Goal: Find contact information: Find contact information

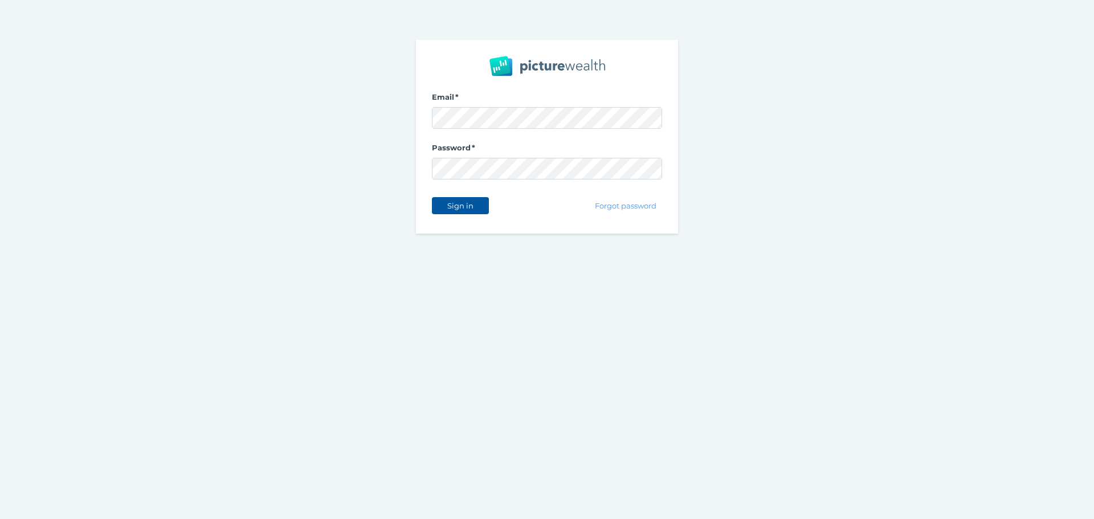
click at [462, 203] on span "Sign in" at bounding box center [460, 205] width 36 height 9
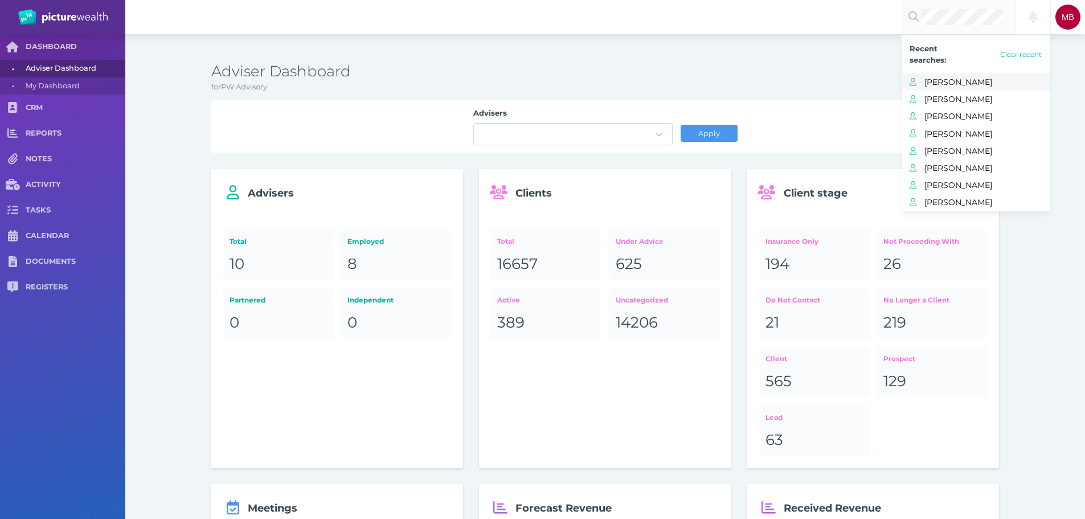
click at [963, 76] on span "[PERSON_NAME]" at bounding box center [987, 82] width 125 height 15
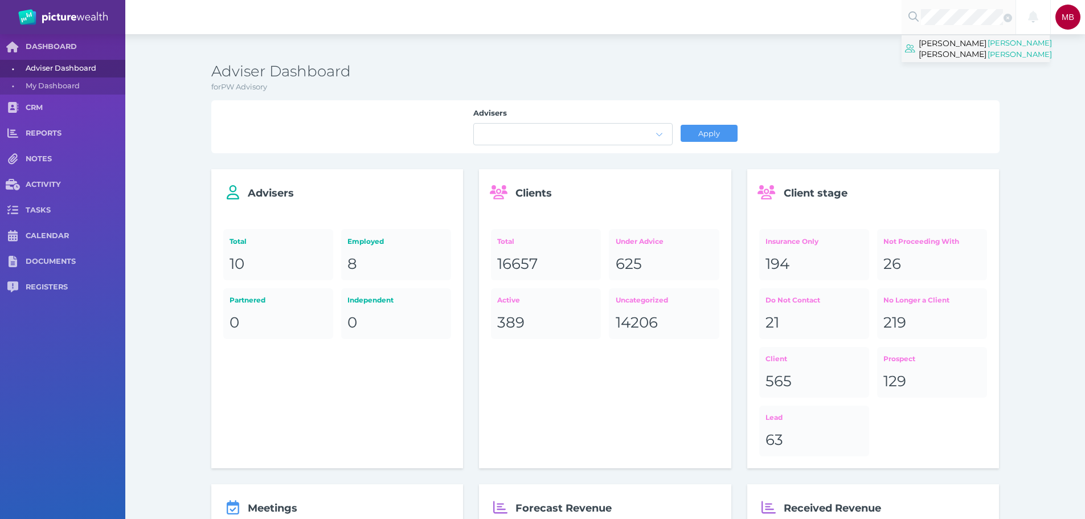
click at [946, 55] on span "[PERSON_NAME] [PERSON_NAME]" at bounding box center [953, 48] width 68 height 25
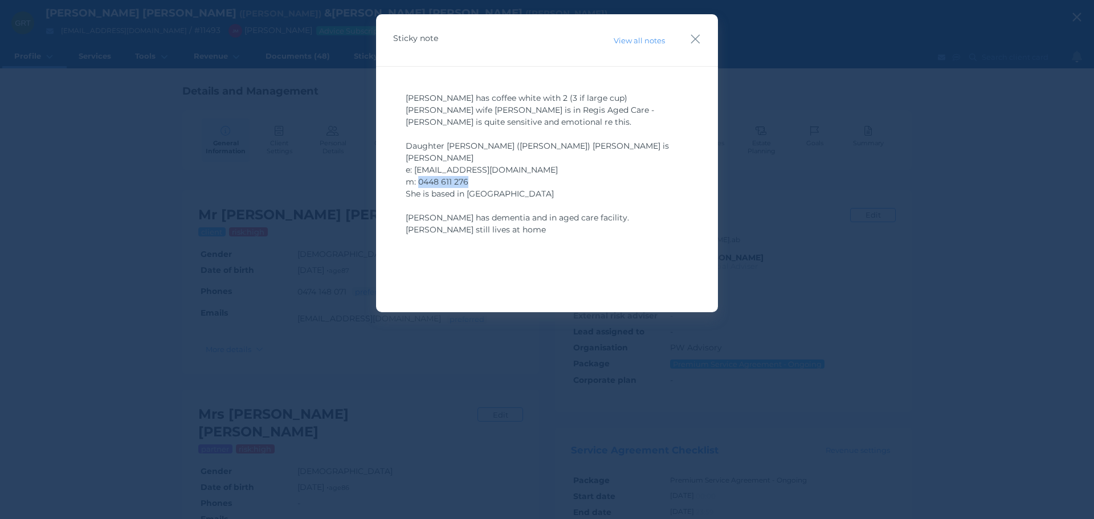
drag, startPoint x: 469, startPoint y: 170, endPoint x: 420, endPoint y: 177, distance: 50.0
click at [420, 176] on div "m: 0448 611 276" at bounding box center [547, 182] width 283 height 12
copy span "0448 611 276"
click at [521, 188] on div "She is based in [GEOGRAPHIC_DATA]" at bounding box center [547, 194] width 283 height 12
drag, startPoint x: 406, startPoint y: 158, endPoint x: 482, endPoint y: 175, distance: 78.3
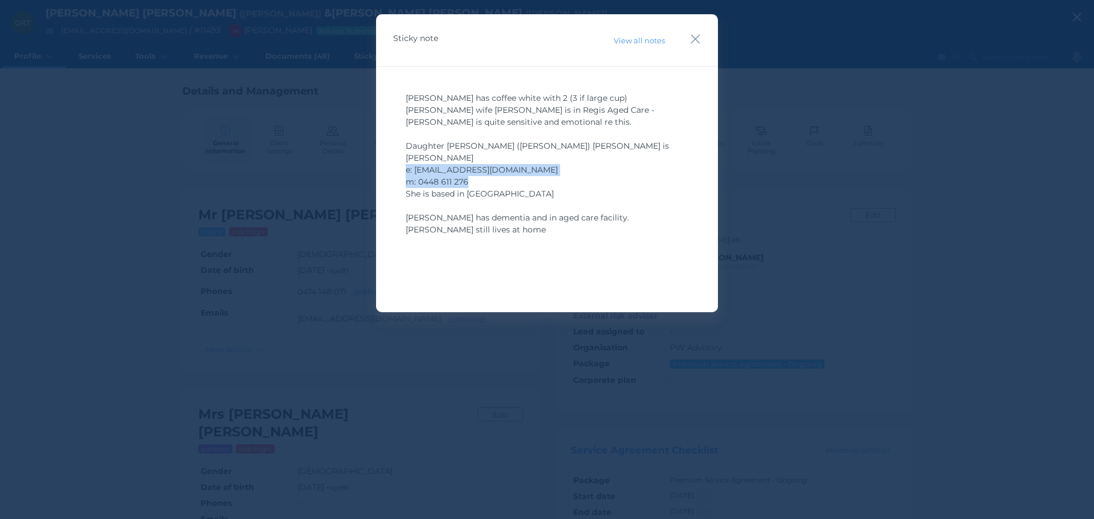
click at [482, 175] on div "[PERSON_NAME] has coffee white with 2 (3 if large cup) [PERSON_NAME] wife [PERS…" at bounding box center [547, 164] width 283 height 144
copy div "e: [EMAIL_ADDRESS][DOMAIN_NAME] m: 0448 611 276"
